Goal: Complete application form

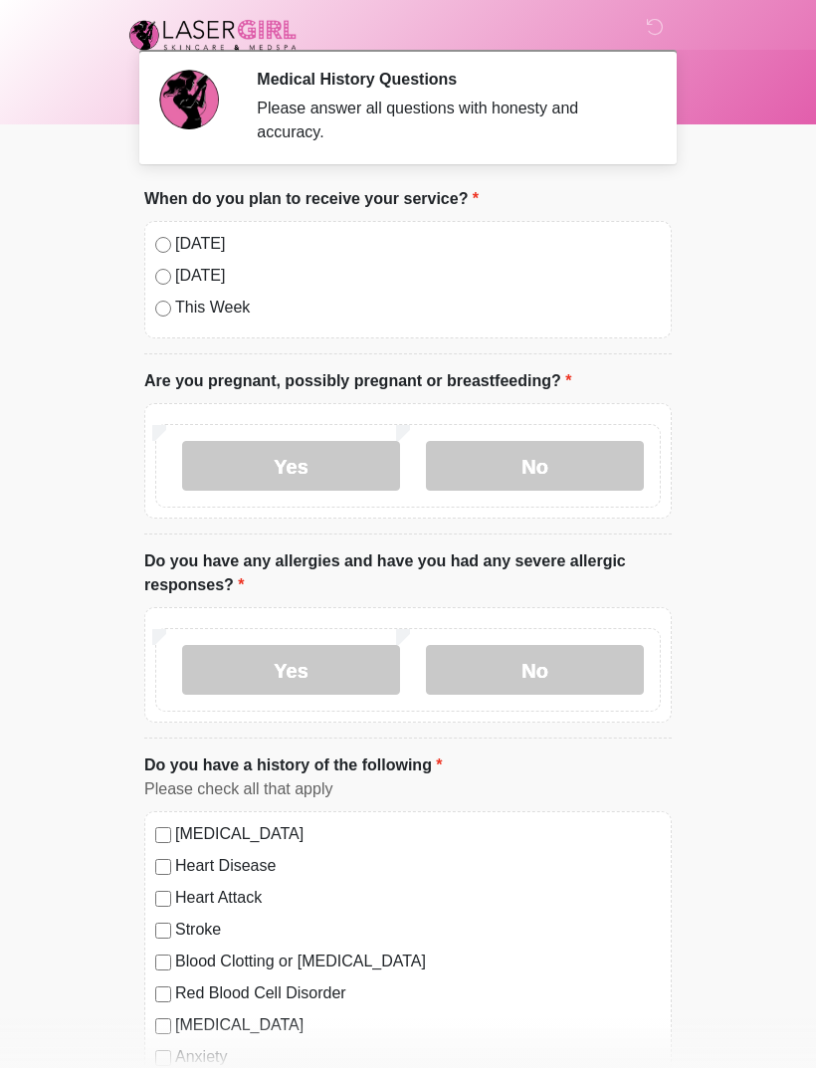
click at [567, 667] on label "No" at bounding box center [535, 670] width 218 height 50
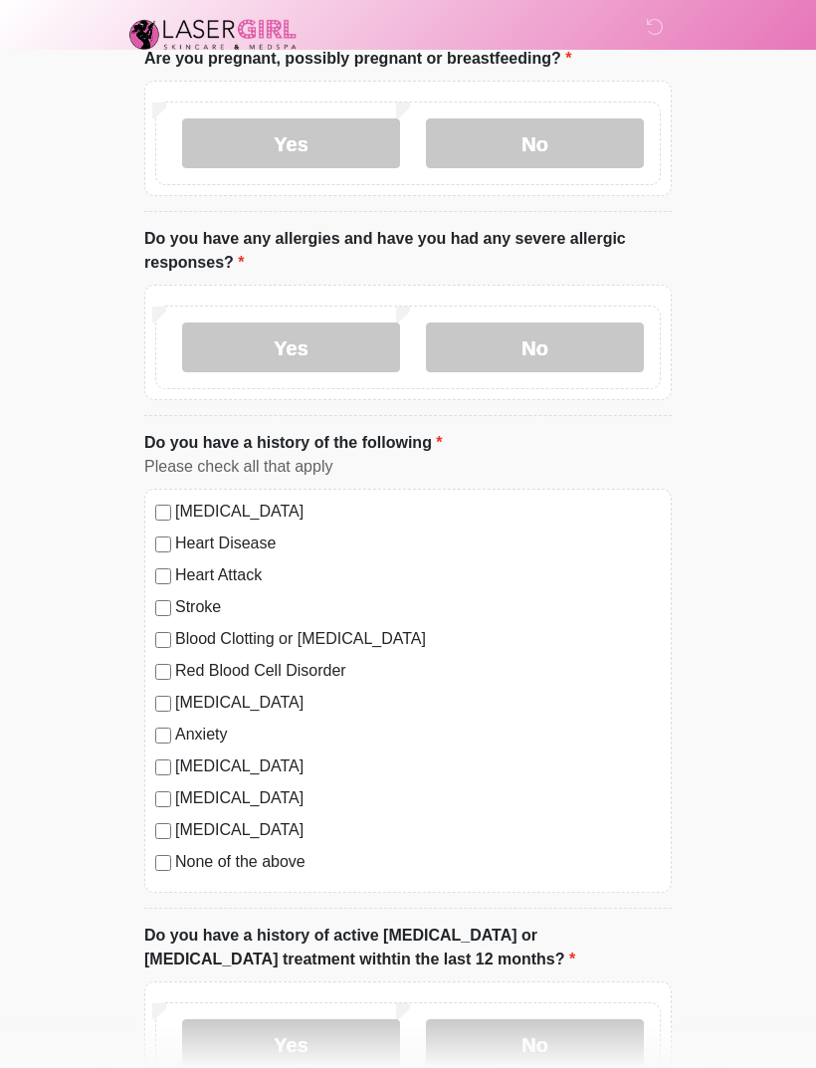
scroll to position [373, 0]
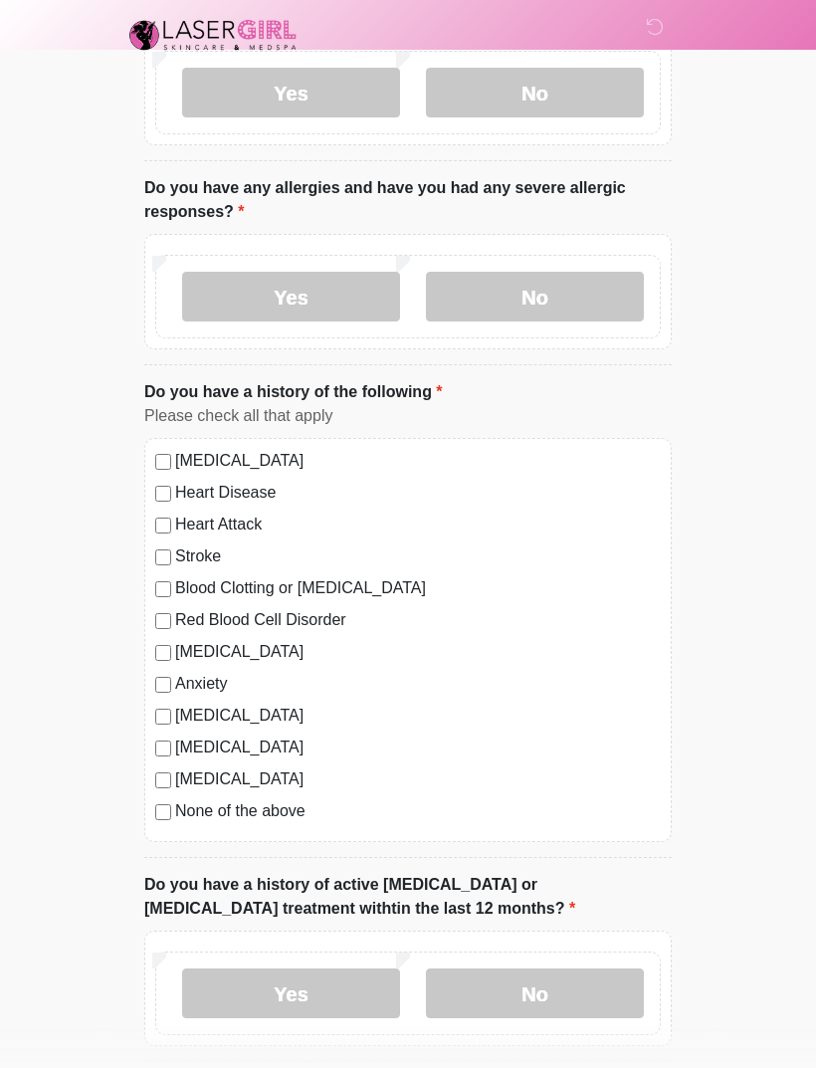
click at [163, 831] on div "[MEDICAL_DATA] Heart Disease Heart Attack Stroke Blood Clotting or [MEDICAL_DAT…" at bounding box center [407, 640] width 527 height 404
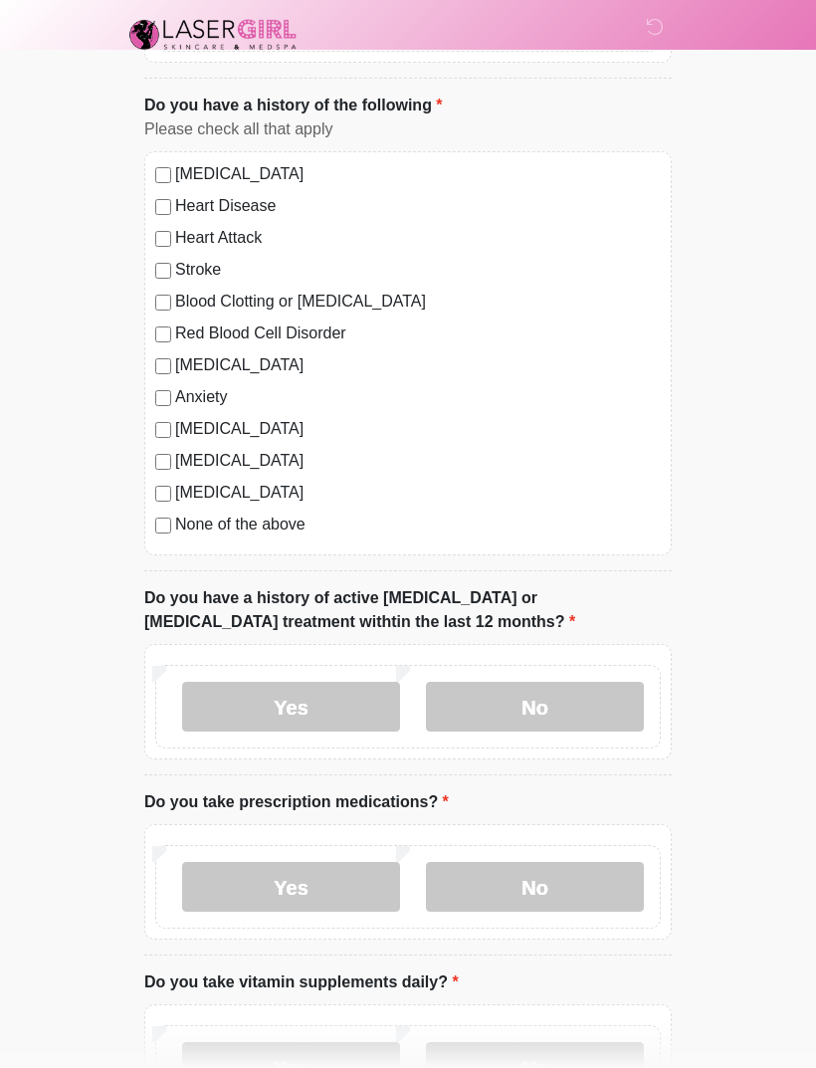
scroll to position [658, 0]
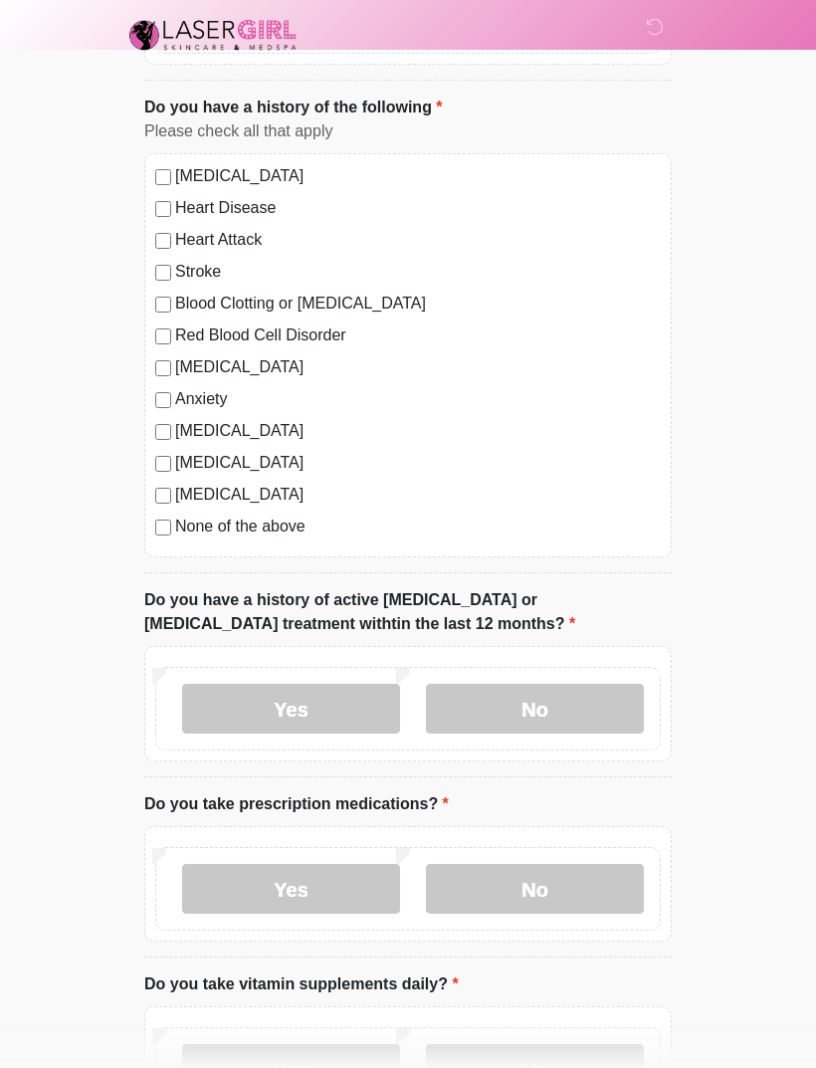
click at [554, 705] on label "No" at bounding box center [535, 709] width 218 height 50
click at [562, 883] on label "No" at bounding box center [535, 889] width 218 height 50
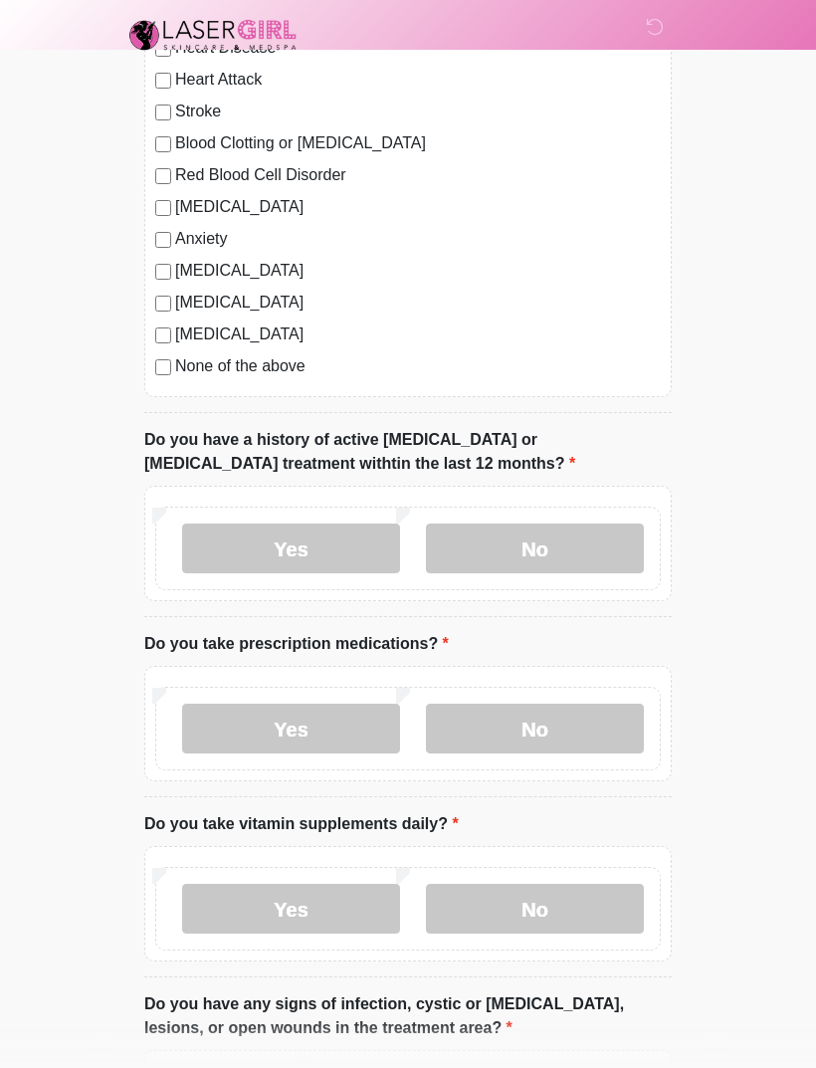
scroll to position [943, 0]
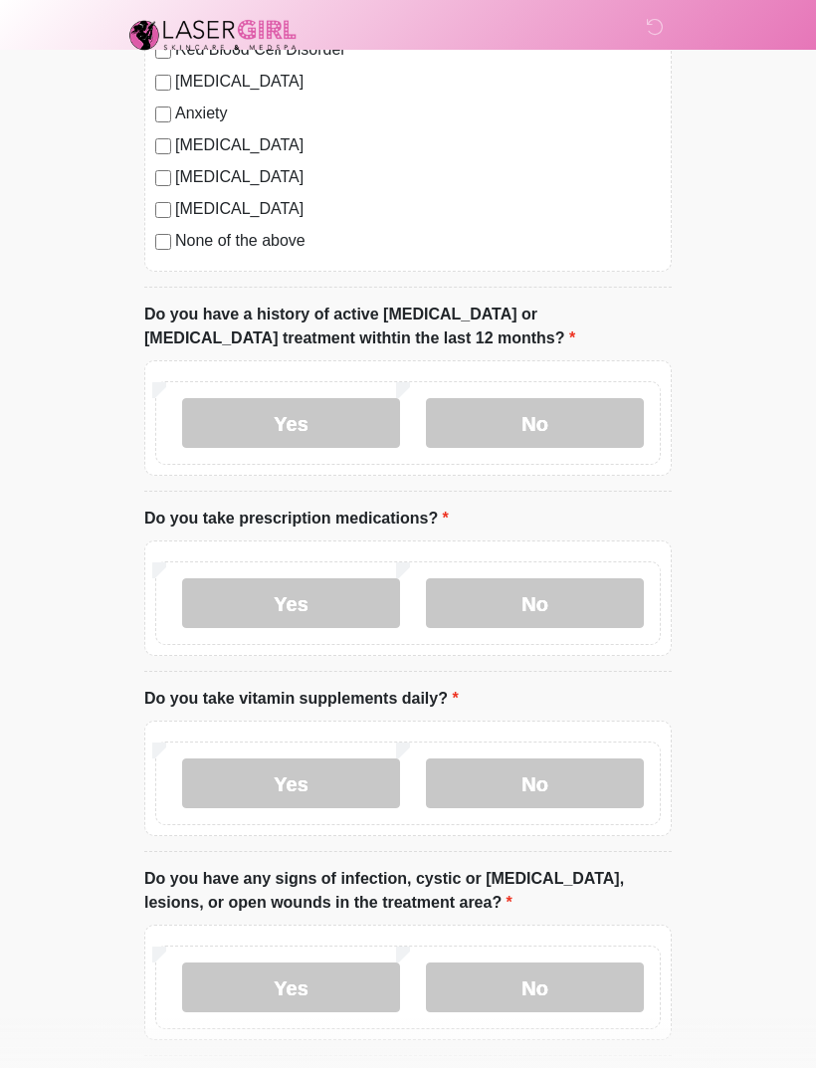
click at [579, 801] on label "No" at bounding box center [535, 783] width 218 height 50
click at [560, 976] on label "No" at bounding box center [535, 987] width 218 height 50
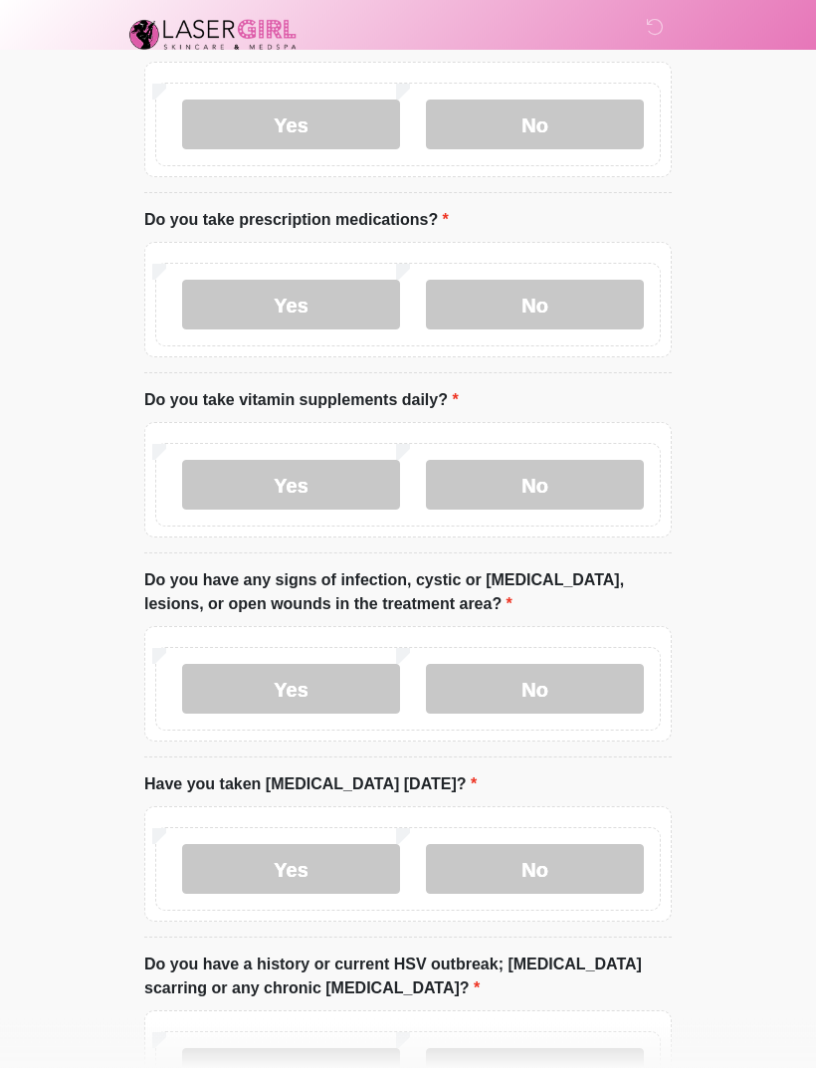
scroll to position [1242, 0]
click at [587, 868] on label "No" at bounding box center [535, 869] width 218 height 50
click at [581, 1048] on label "No" at bounding box center [535, 1073] width 218 height 50
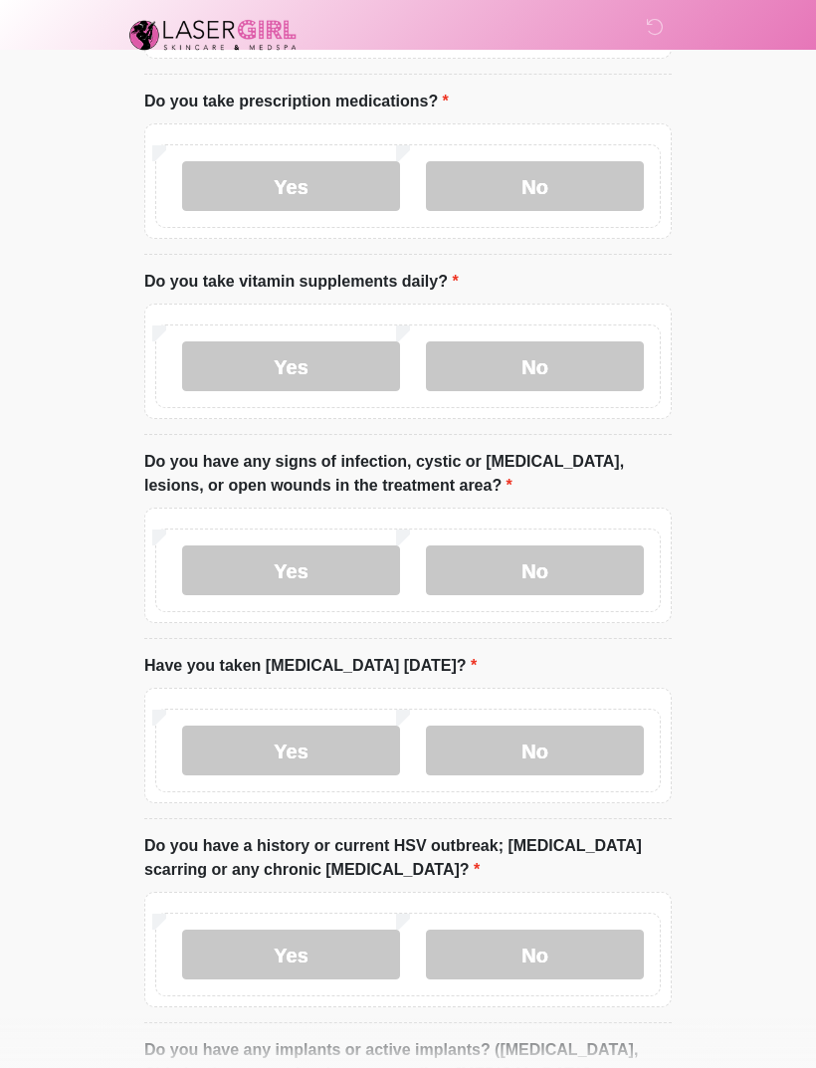
scroll to position [1636, 0]
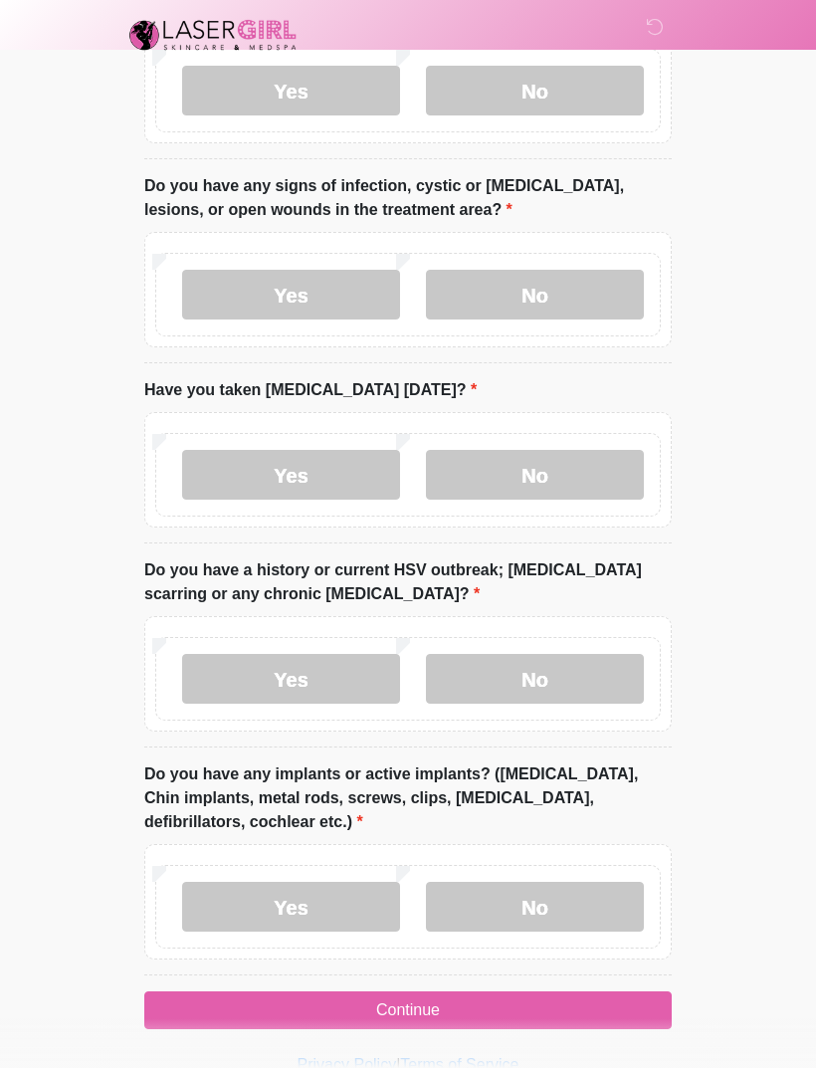
click at [555, 912] on label "No" at bounding box center [535, 907] width 218 height 50
click at [559, 1012] on button "Continue" at bounding box center [407, 1010] width 527 height 38
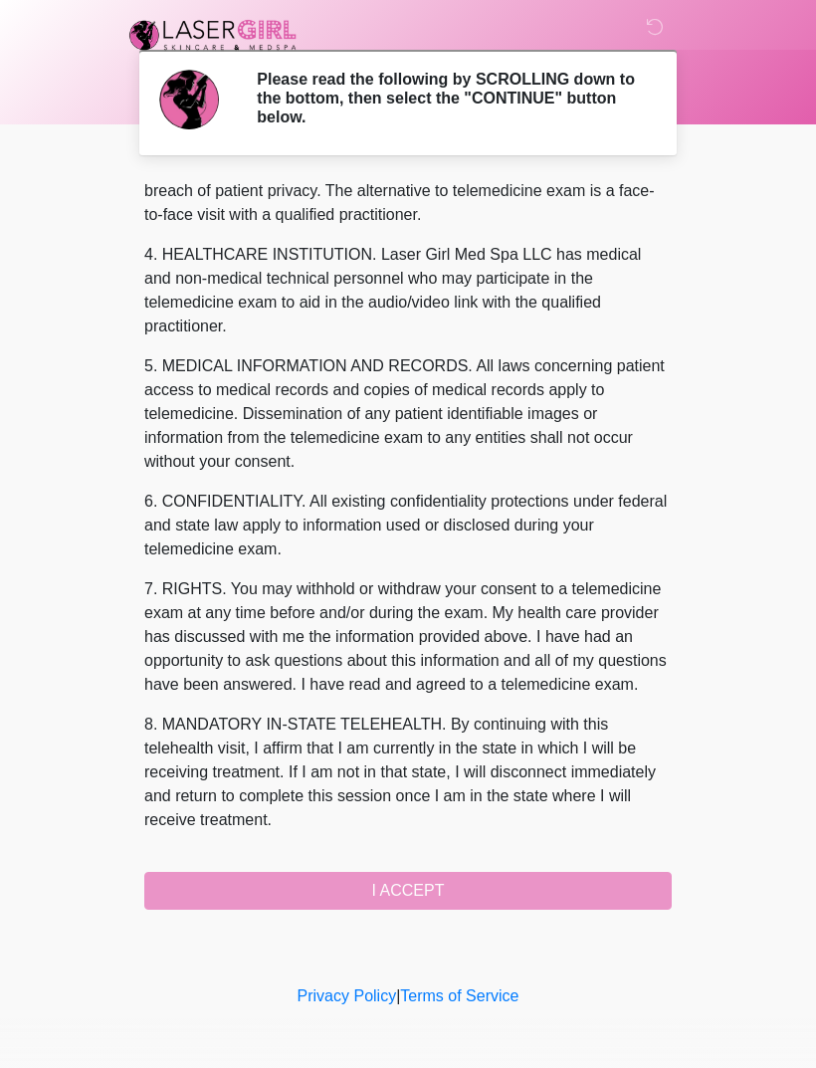
scroll to position [532, 0]
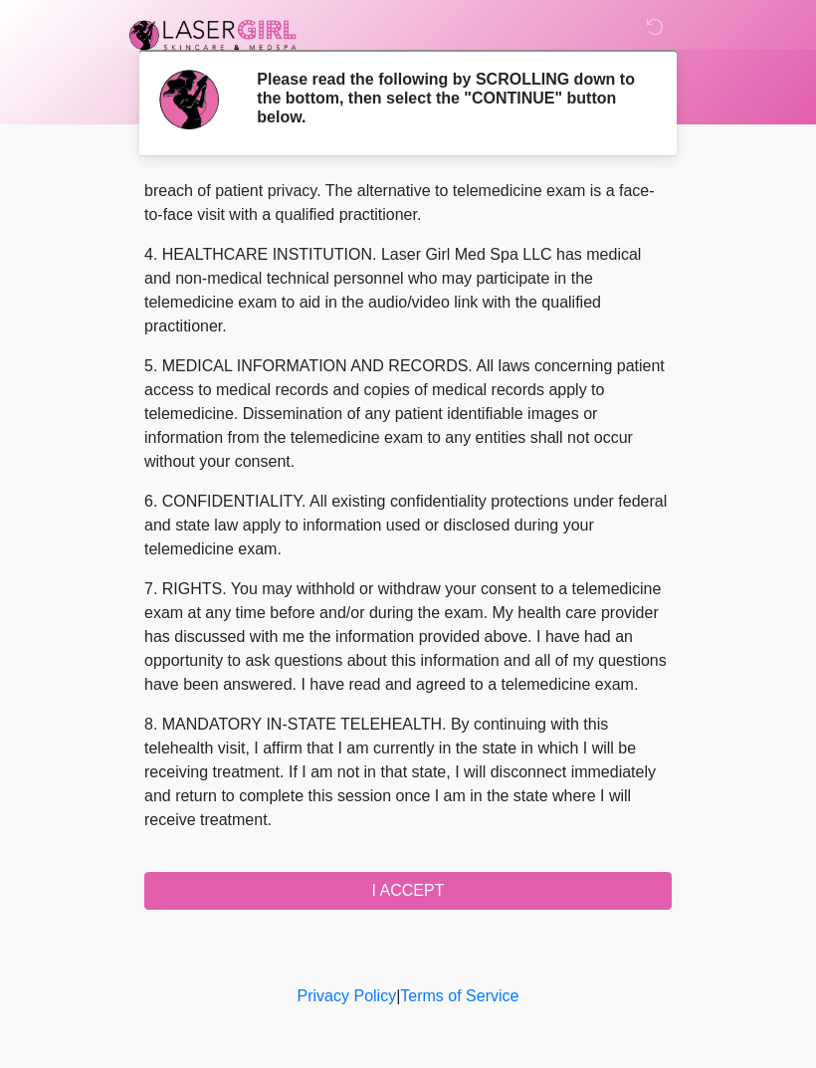
click at [536, 892] on button "I ACCEPT" at bounding box center [407, 891] width 527 height 38
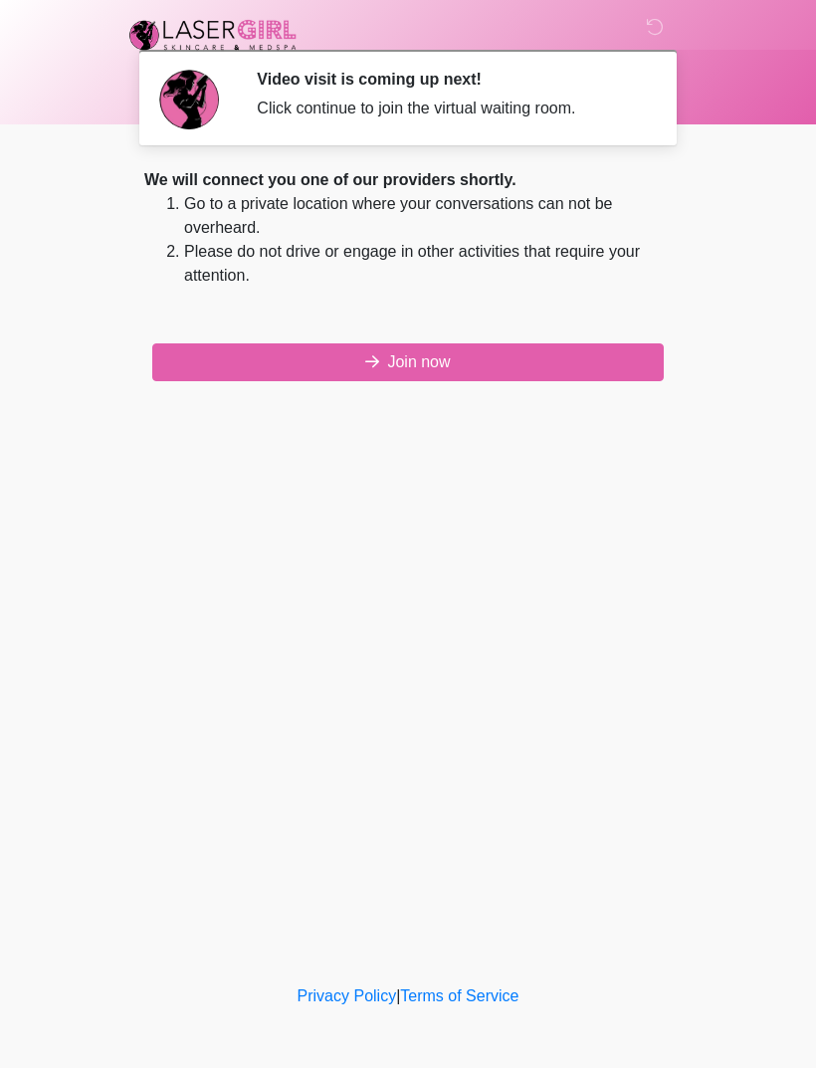
click at [608, 352] on button "Join now" at bounding box center [407, 362] width 511 height 38
